Goal: Transaction & Acquisition: Purchase product/service

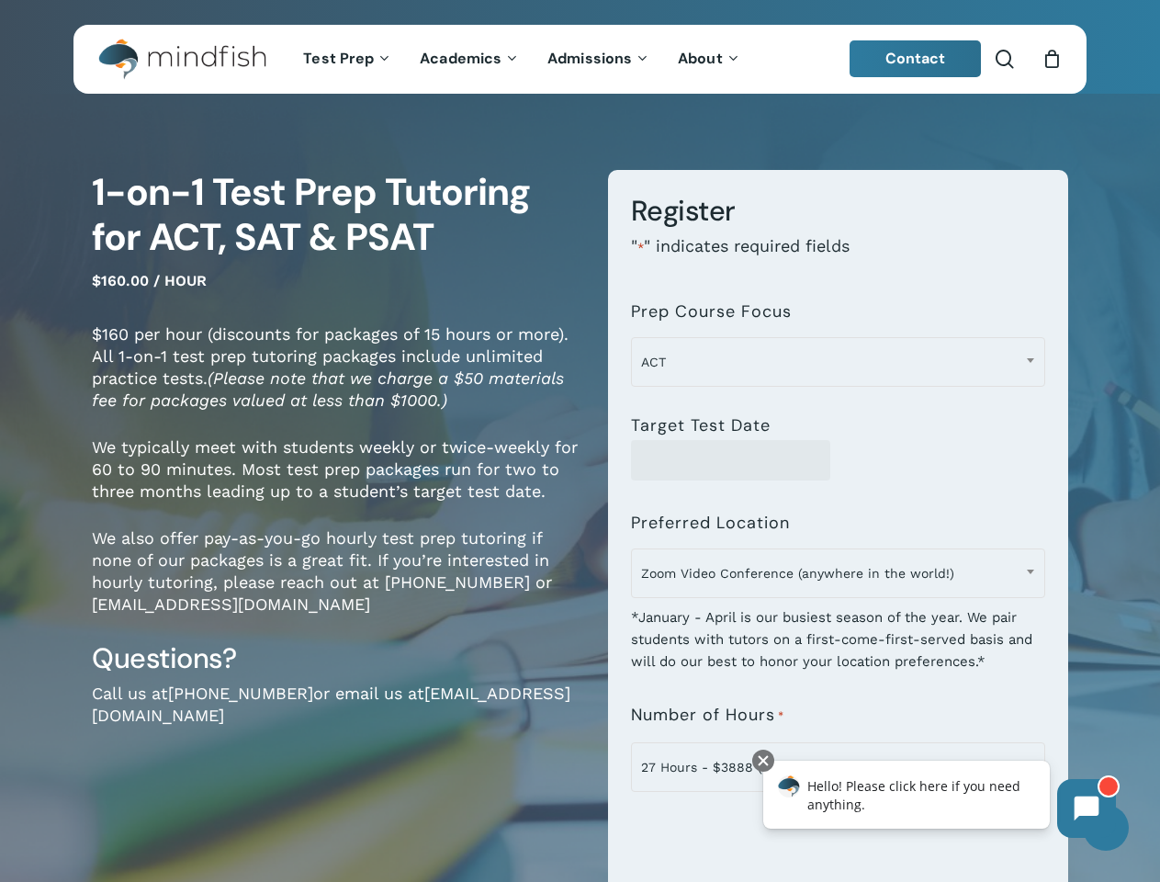
click at [581, 441] on div "**********" at bounding box center [825, 650] width 489 height 961
click at [838, 579] on span "Zoom Video Conference (anywhere in the world!)" at bounding box center [838, 573] width 413 height 39
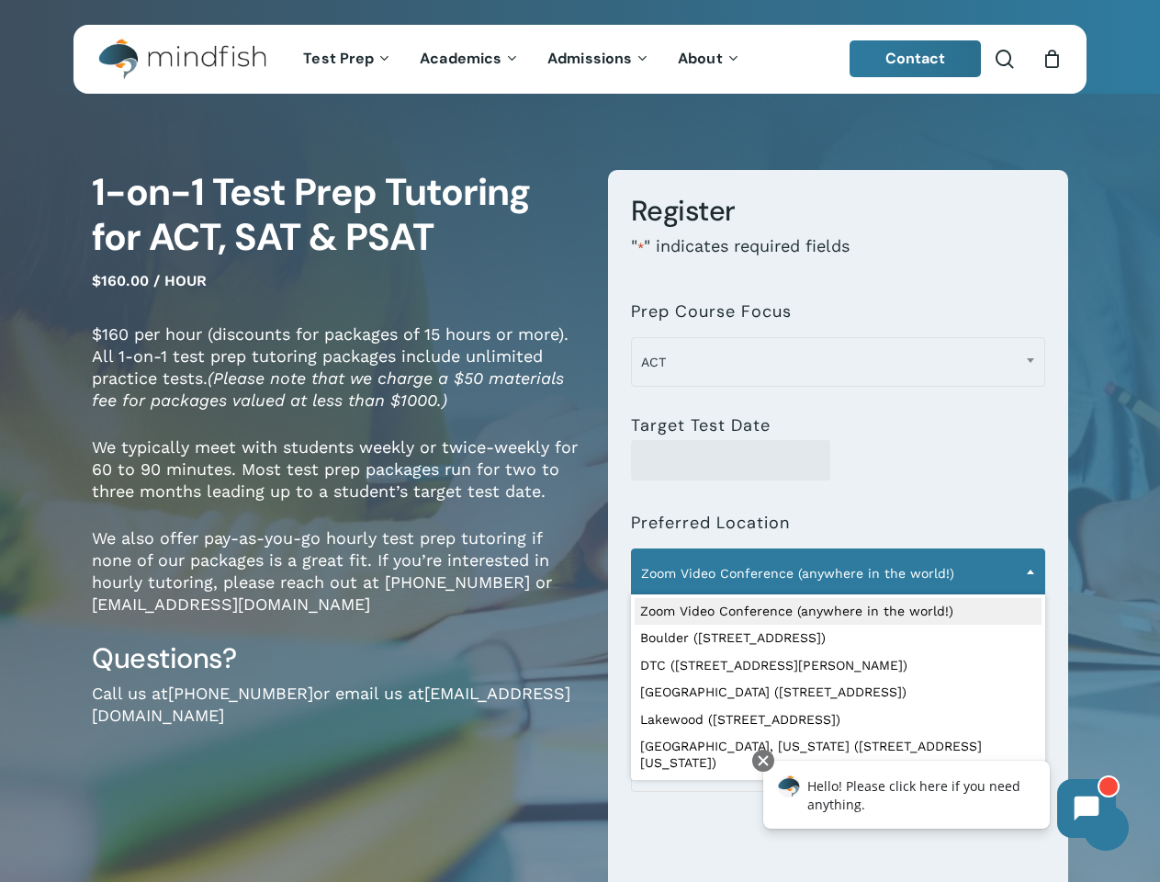
click at [838, 362] on span "ACT" at bounding box center [838, 362] width 413 height 39
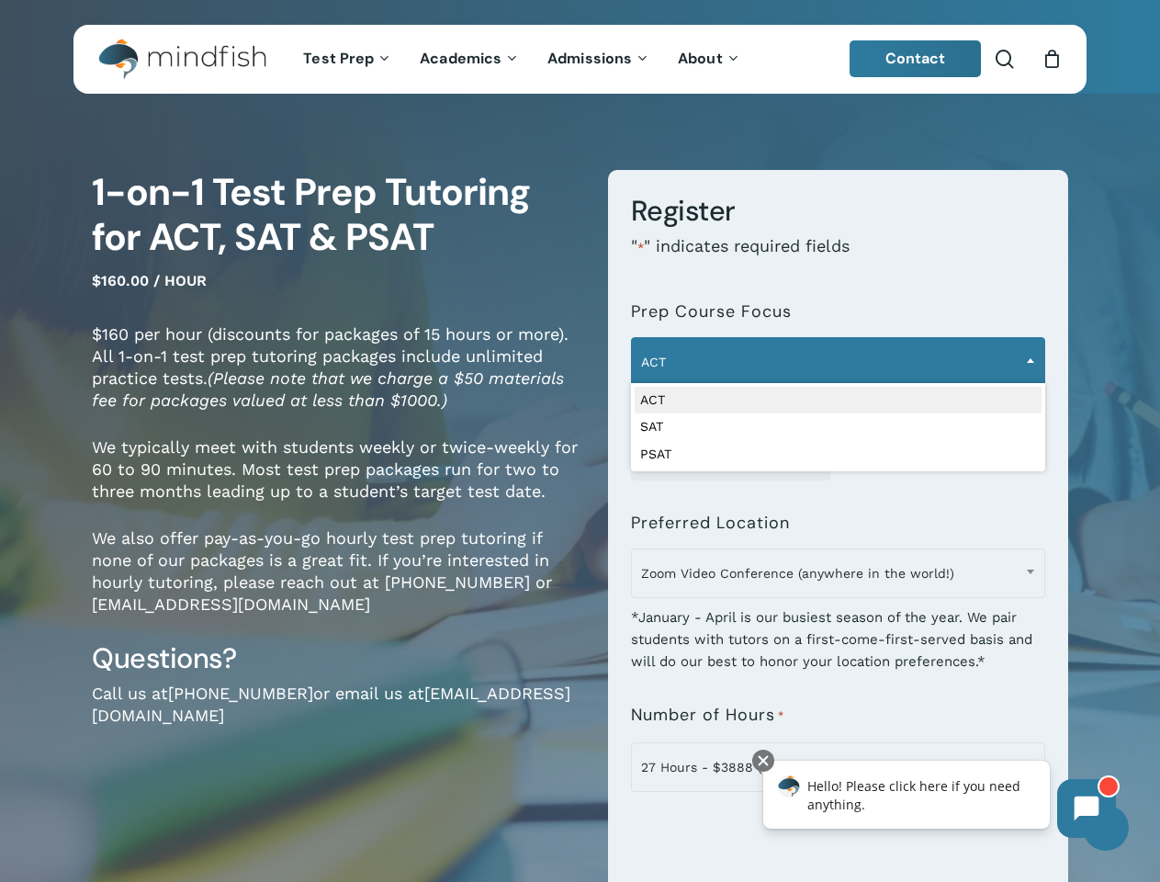
click at [838, 573] on span "Zoom Video Conference (anywhere in the world!)" at bounding box center [838, 573] width 413 height 39
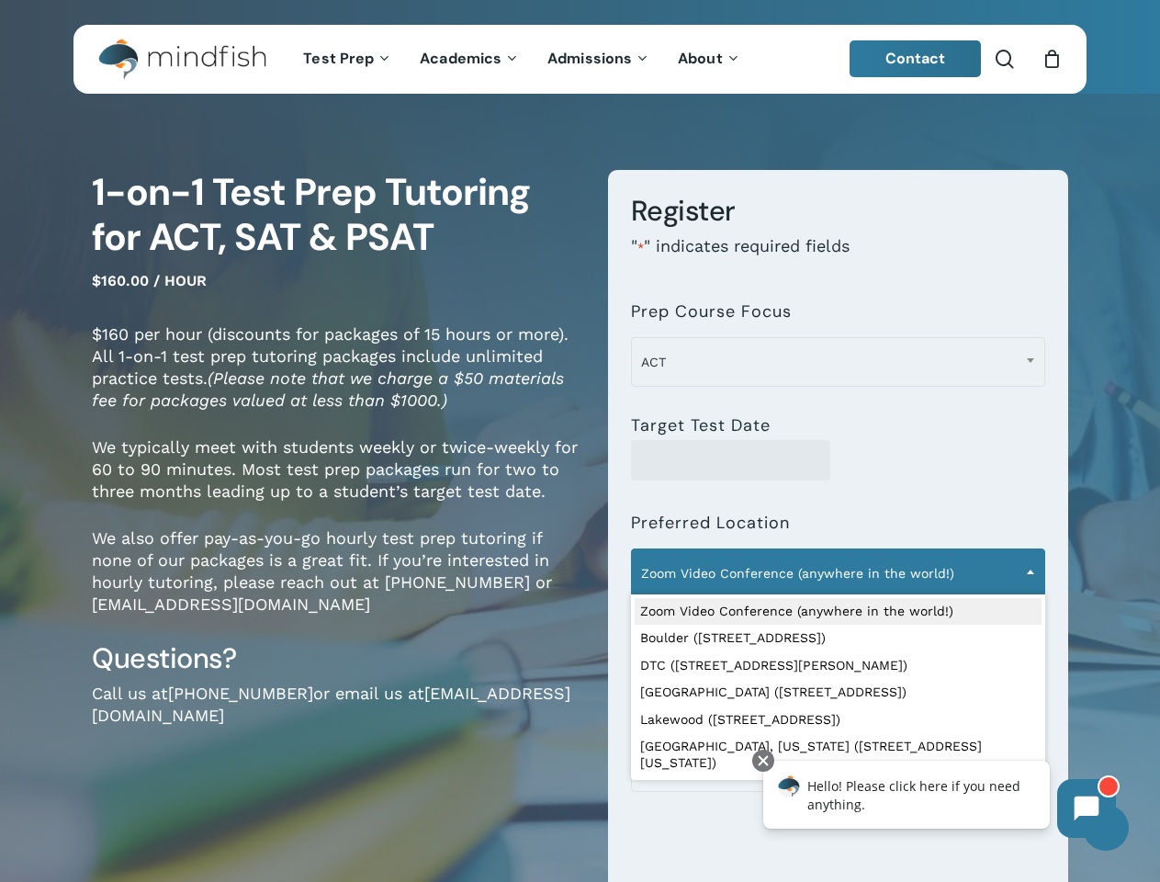
click at [1087, 808] on icon at bounding box center [1087, 809] width 25 height 25
click at [898, 829] on div "Hello! Please click here if you need anything." at bounding box center [906, 795] width 287 height 68
click at [763, 761] on div at bounding box center [763, 761] width 22 height 22
